Goal: Information Seeking & Learning: Learn about a topic

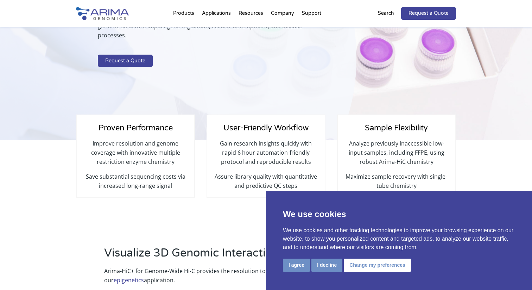
scroll to position [133, 0]
click at [264, 124] on span "User-Friendly Workflow" at bounding box center [266, 128] width 85 height 9
click at [300, 266] on button "I agree" at bounding box center [296, 264] width 27 height 13
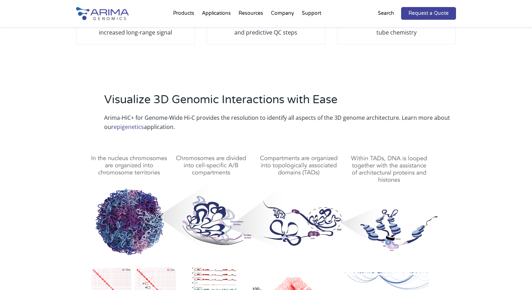
scroll to position [0, 0]
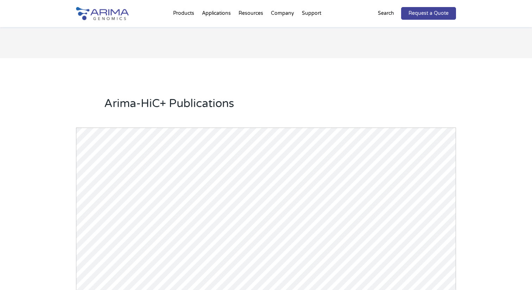
scroll to position [889, 0]
